Goal: Task Accomplishment & Management: Use online tool/utility

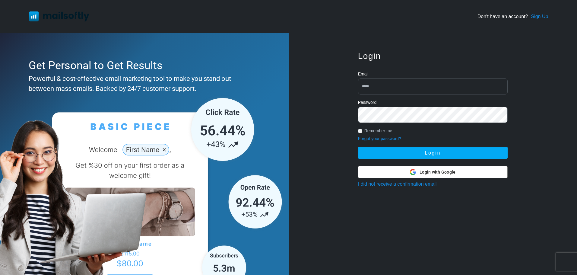
type input "**********"
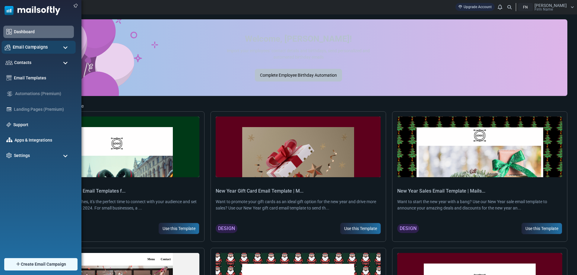
click at [51, 53] on div "Email Campaigns" at bounding box center [39, 47] width 74 height 13
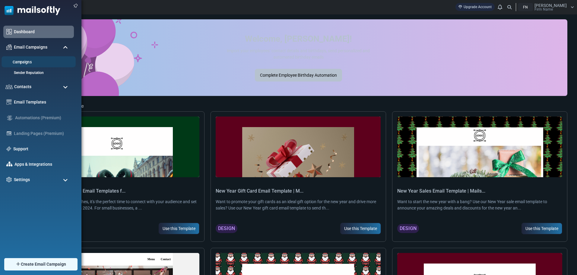
click at [52, 61] on link "Campaigns" at bounding box center [38, 62] width 72 height 6
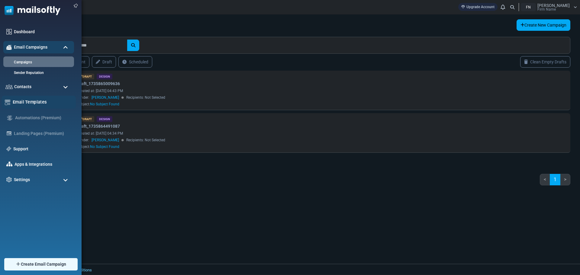
click at [40, 104] on link "Email Templates" at bounding box center [43, 102] width 60 height 7
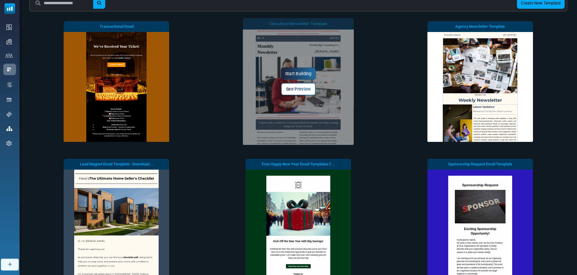
scroll to position [116, 0]
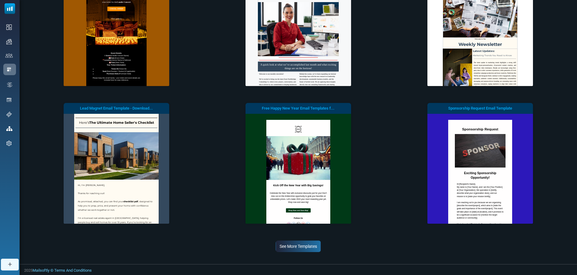
click at [293, 245] on link "See More Templates" at bounding box center [298, 246] width 45 height 11
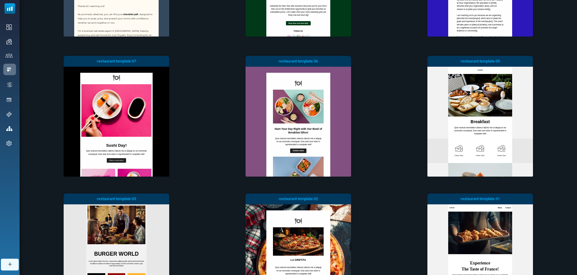
scroll to position [394, 0]
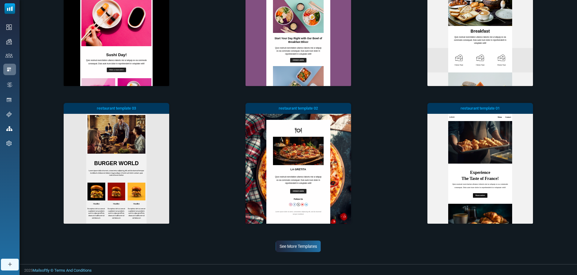
click at [305, 247] on link "See More Templates" at bounding box center [298, 246] width 45 height 11
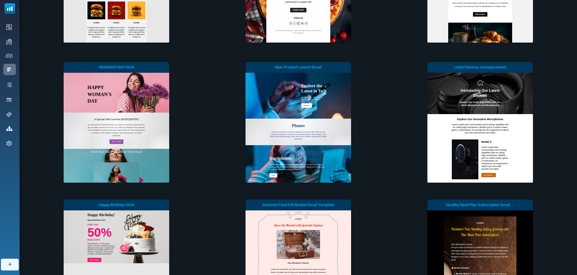
scroll to position [672, 0]
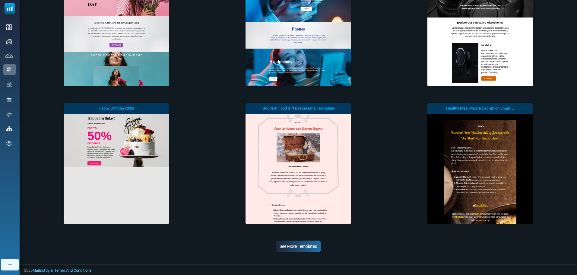
click at [309, 244] on link "See More Templates" at bounding box center [298, 246] width 45 height 11
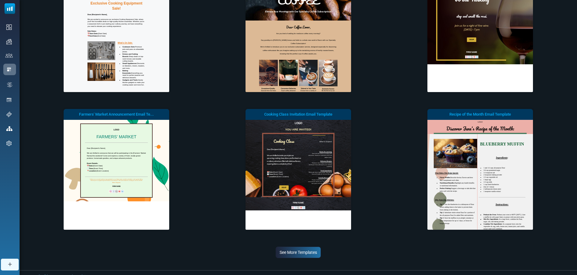
scroll to position [949, 0]
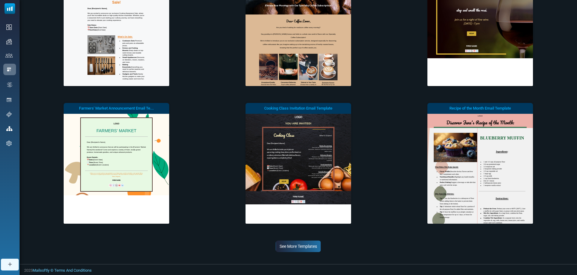
click at [304, 243] on link "See More Templates" at bounding box center [298, 246] width 45 height 11
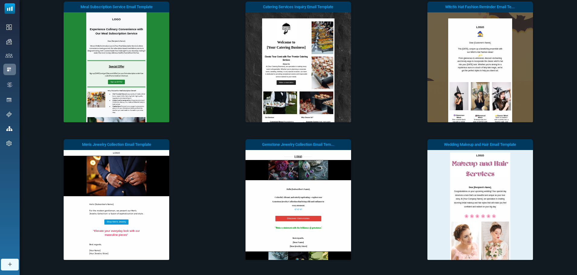
scroll to position [1227, 0]
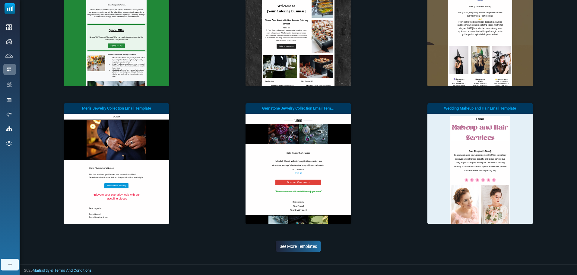
click at [315, 248] on link "See More Templates" at bounding box center [298, 246] width 45 height 11
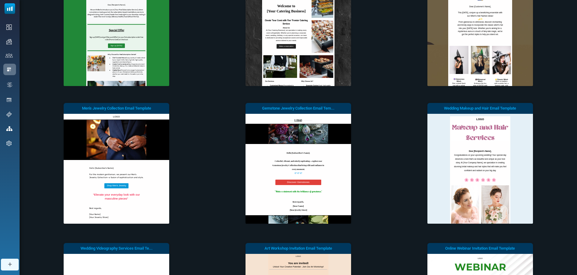
scroll to position [0, 0]
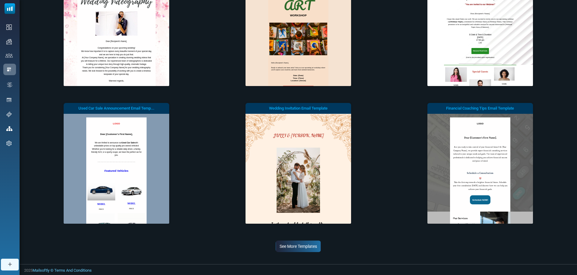
click at [298, 248] on link "See More Templates" at bounding box center [298, 246] width 45 height 11
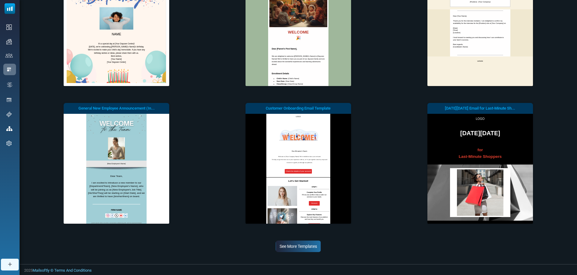
click at [310, 245] on link "See More Templates" at bounding box center [298, 246] width 45 height 11
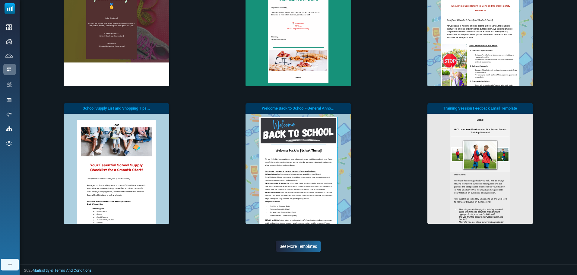
click at [295, 245] on link "See More Templates" at bounding box center [298, 246] width 45 height 11
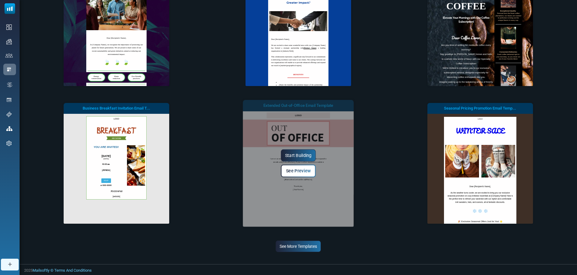
click at [306, 169] on span "See Preview" at bounding box center [298, 170] width 25 height 5
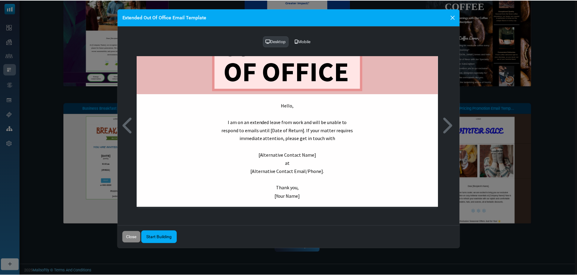
scroll to position [48, 0]
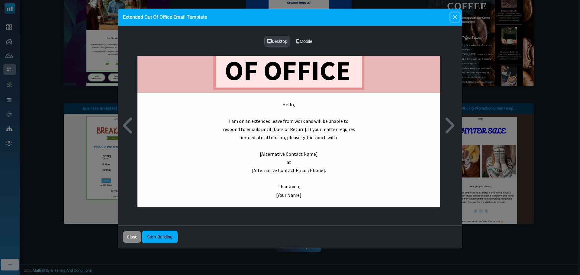
click at [457, 16] on button "Close" at bounding box center [454, 17] width 9 height 9
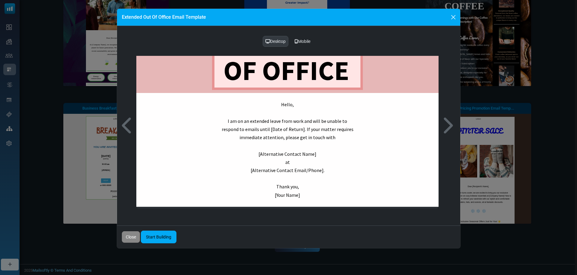
scroll to position [0, 0]
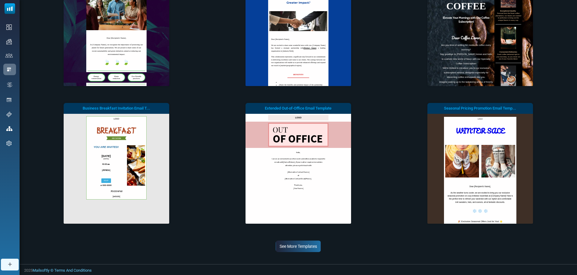
click at [301, 251] on link "See More Templates" at bounding box center [298, 246] width 45 height 11
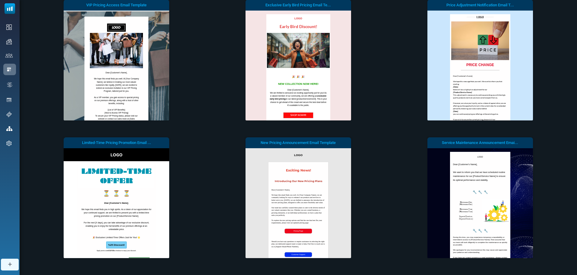
scroll to position [2616, 0]
